Goal: Task Accomplishment & Management: Manage account settings

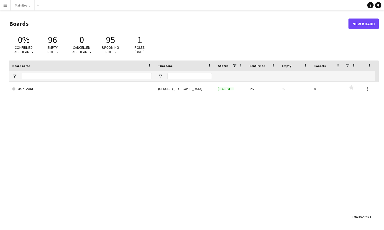
click at [6, 5] on app-icon "Menu" at bounding box center [5, 5] width 4 height 4
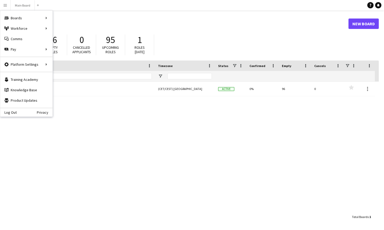
click at [84, 20] on h1 "Boards" at bounding box center [178, 24] width 339 height 8
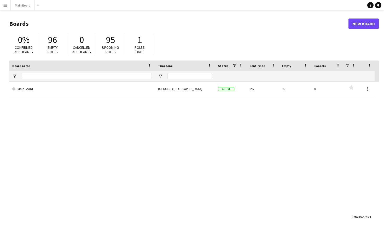
click at [7, 4] on app-icon "Menu" at bounding box center [5, 5] width 4 height 4
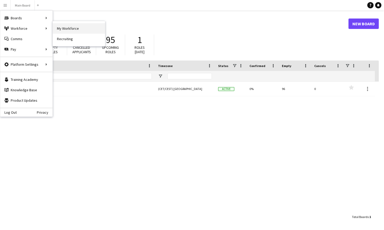
click at [63, 29] on link "My Workforce" at bounding box center [79, 28] width 52 height 10
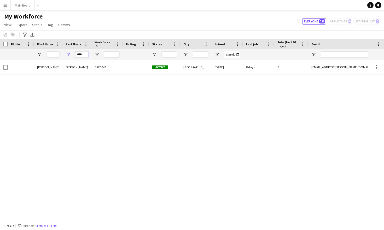
drag, startPoint x: 86, startPoint y: 56, endPoint x: 70, endPoint y: 56, distance: 15.9
click at [70, 56] on div "****" at bounding box center [77, 54] width 29 height 10
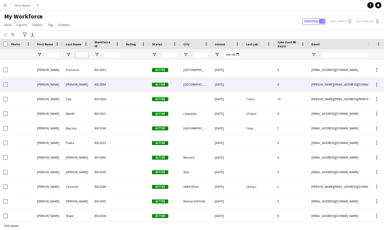
scroll to position [258, 0]
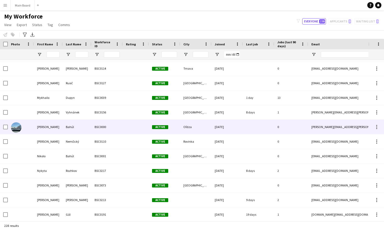
click at [39, 120] on div "[PERSON_NAME]" at bounding box center [48, 127] width 29 height 14
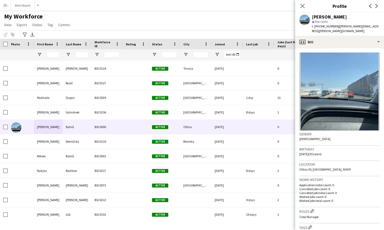
click at [313, 66] on img at bounding box center [339, 91] width 80 height 78
click at [313, 121] on img at bounding box center [339, 91] width 80 height 78
click at [313, 132] on h3 "Gender" at bounding box center [339, 134] width 80 height 5
click at [306, 20] on app-user-avatar at bounding box center [304, 20] width 10 height 10
click at [313, 16] on div "[PERSON_NAME]" at bounding box center [329, 17] width 35 height 5
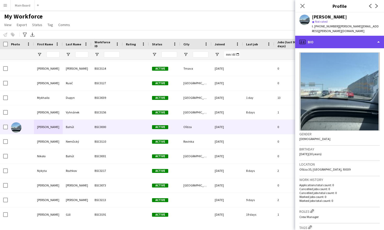
click at [313, 36] on div "profile Bio" at bounding box center [339, 42] width 89 height 13
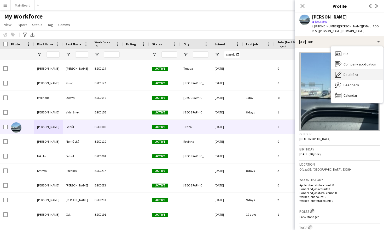
click at [313, 72] on span "Databáza" at bounding box center [350, 74] width 15 height 5
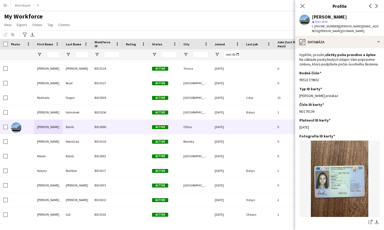
scroll to position [166, 0]
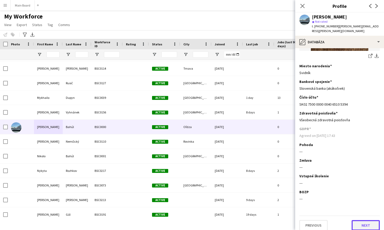
click at [313, 216] on button "Next" at bounding box center [365, 225] width 28 height 10
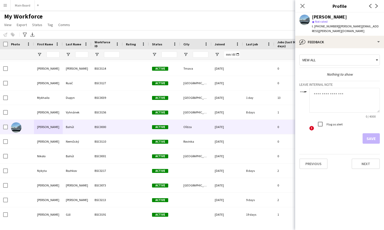
click at [313, 60] on div "View all" at bounding box center [336, 60] width 75 height 10
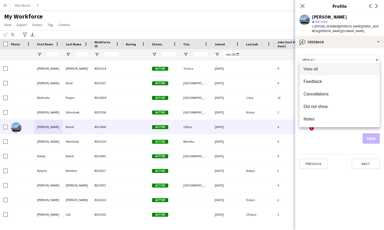
click at [313, 60] on div at bounding box center [192, 115] width 384 height 230
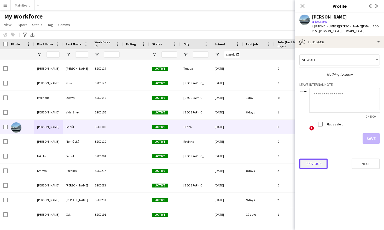
click at [313, 160] on button "Previous" at bounding box center [313, 164] width 28 height 10
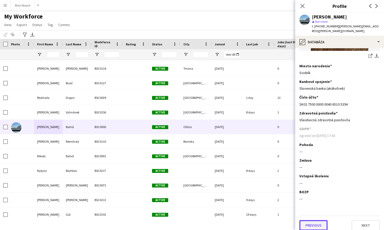
click at [313, 216] on button "Previous" at bounding box center [313, 225] width 28 height 10
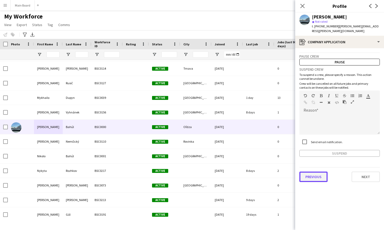
click at [313, 173] on button "Previous" at bounding box center [313, 177] width 28 height 10
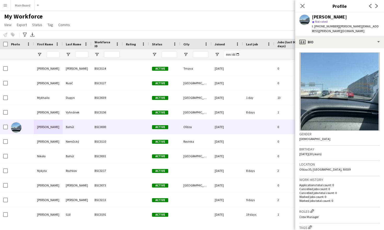
click at [313, 99] on img at bounding box center [339, 91] width 80 height 78
click at [303, 10] on div "Close pop-in" at bounding box center [302, 6] width 15 height 12
click at [303, 7] on icon "Close pop-in" at bounding box center [302, 5] width 5 height 5
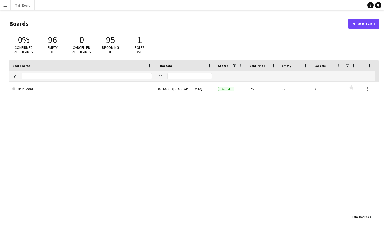
click at [6, 7] on app-icon "Menu" at bounding box center [5, 5] width 4 height 4
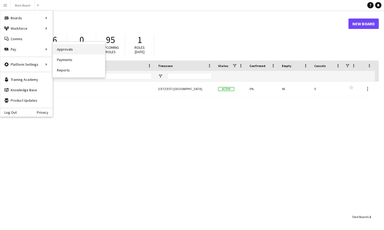
click at [71, 50] on link "Approvals" at bounding box center [79, 49] width 52 height 10
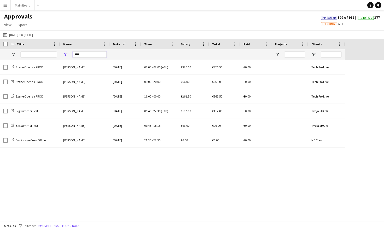
drag, startPoint x: 85, startPoint y: 56, endPoint x: 62, endPoint y: 54, distance: 23.8
click at [62, 54] on div "****" at bounding box center [85, 54] width 50 height 10
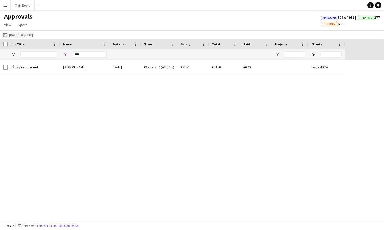
click at [26, 34] on button "03-07-2025 to 13-08-2025 03-07-2025 to 13-08-2025" at bounding box center [18, 35] width 32 height 6
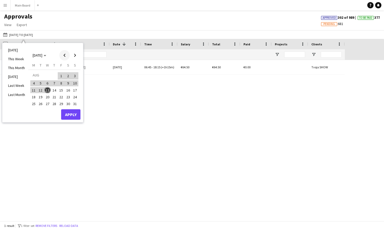
click at [63, 58] on span "Previous month" at bounding box center [64, 55] width 10 height 10
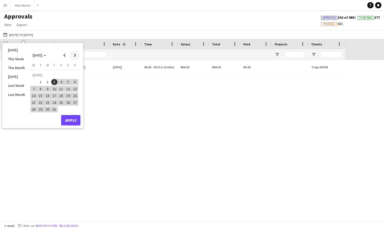
click at [73, 55] on span "Next month" at bounding box center [75, 55] width 10 height 10
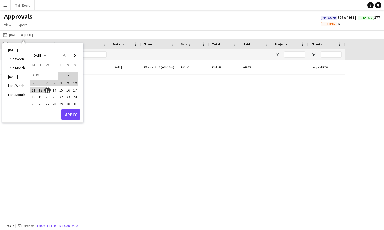
click at [68, 120] on div "Today This Week This Month Yesterday Last Week Last Month AUG 2025 AUG 2025 Mon…" at bounding box center [42, 83] width 81 height 80
click at [70, 117] on button "Apply" at bounding box center [70, 114] width 19 height 10
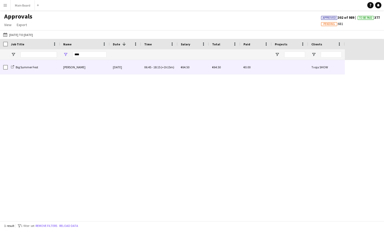
click at [152, 69] on span "-" at bounding box center [152, 67] width 1 height 4
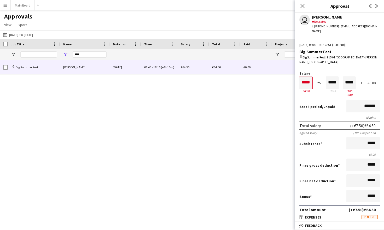
scroll to position [15, 0]
click at [302, 5] on icon at bounding box center [302, 5] width 5 height 5
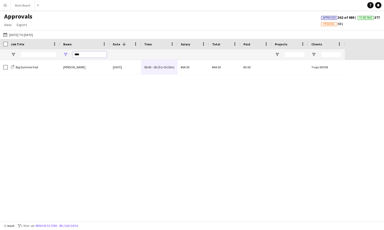
drag, startPoint x: 87, startPoint y: 54, endPoint x: 73, endPoint y: 54, distance: 14.1
click at [77, 54] on input "****" at bounding box center [90, 54] width 34 height 6
type input "*"
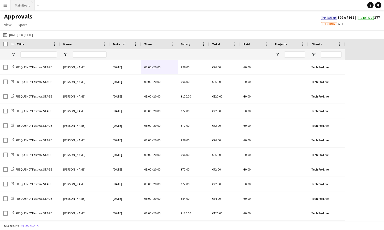
click at [17, 8] on button "Main Board Close" at bounding box center [23, 5] width 24 height 10
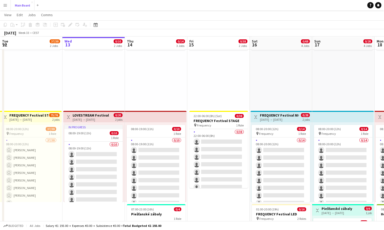
scroll to position [43, 0]
click at [7, 6] on app-icon "Menu" at bounding box center [5, 5] width 4 height 4
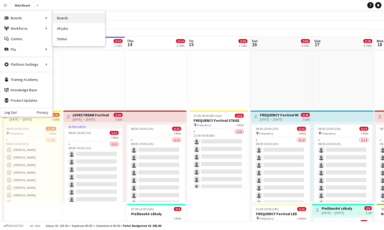
click at [68, 19] on link "Boards" at bounding box center [79, 18] width 52 height 10
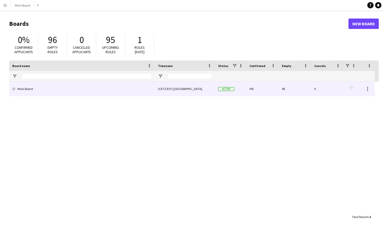
click at [40, 92] on link "Main Board" at bounding box center [81, 89] width 139 height 15
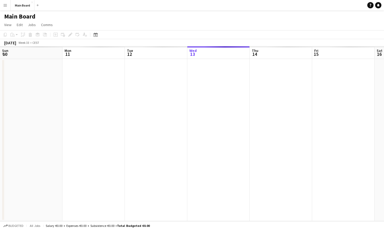
scroll to position [0, 125]
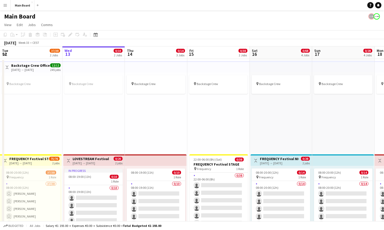
click at [8, 5] on button "Menu" at bounding box center [5, 5] width 10 height 10
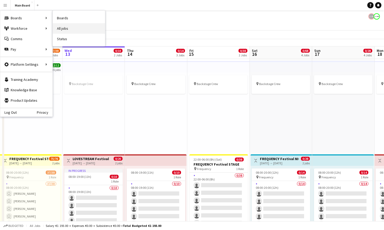
click at [70, 30] on link "All jobs" at bounding box center [79, 28] width 52 height 10
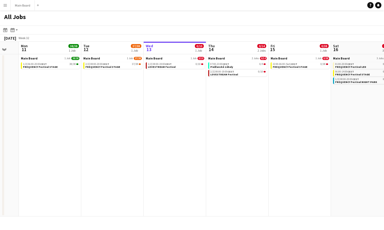
scroll to position [0, 169]
